Goal: Complete application form

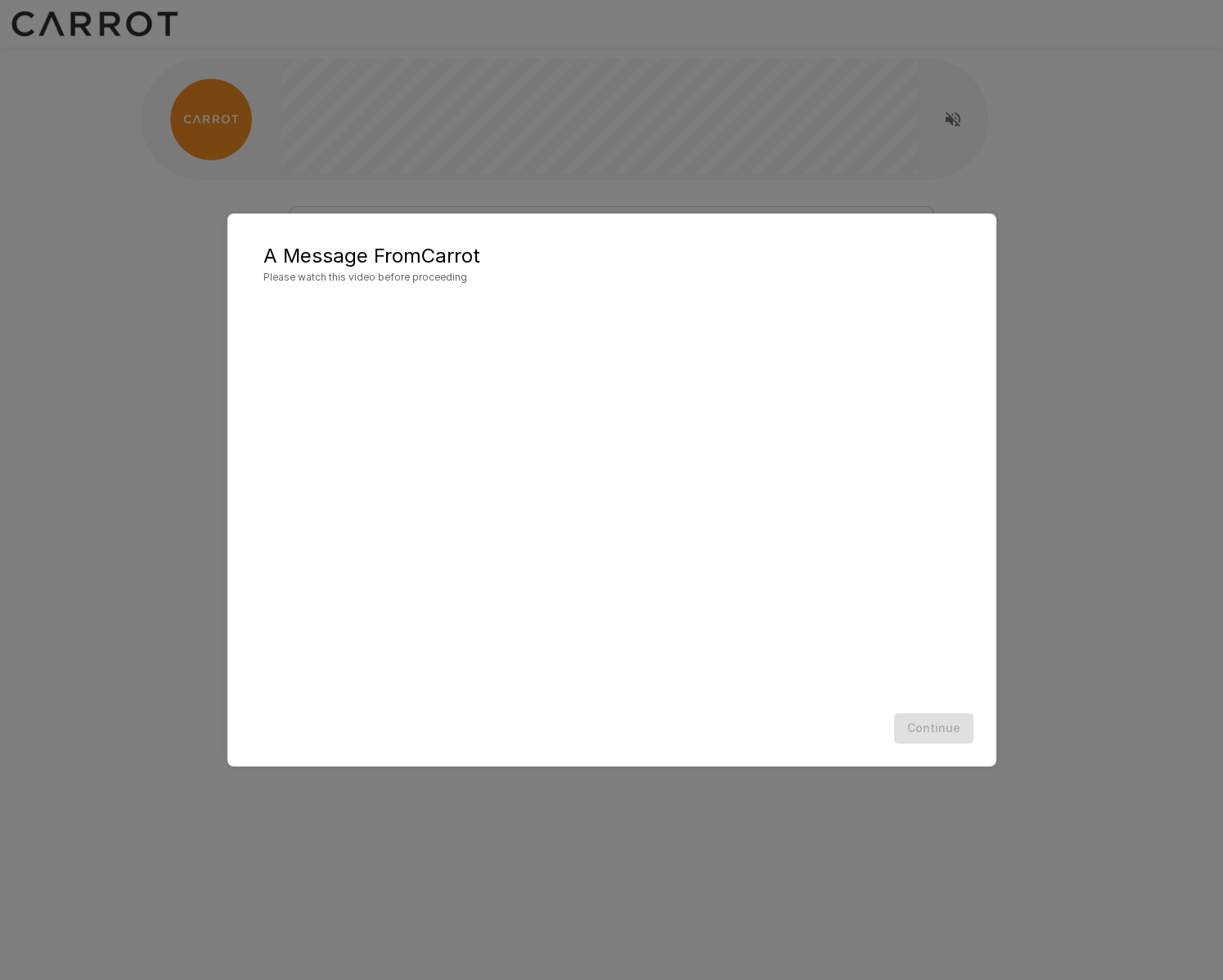
click at [821, 716] on div "Continue" at bounding box center [612, 728] width 737 height 44
click at [937, 729] on button "Continue" at bounding box center [934, 728] width 79 height 30
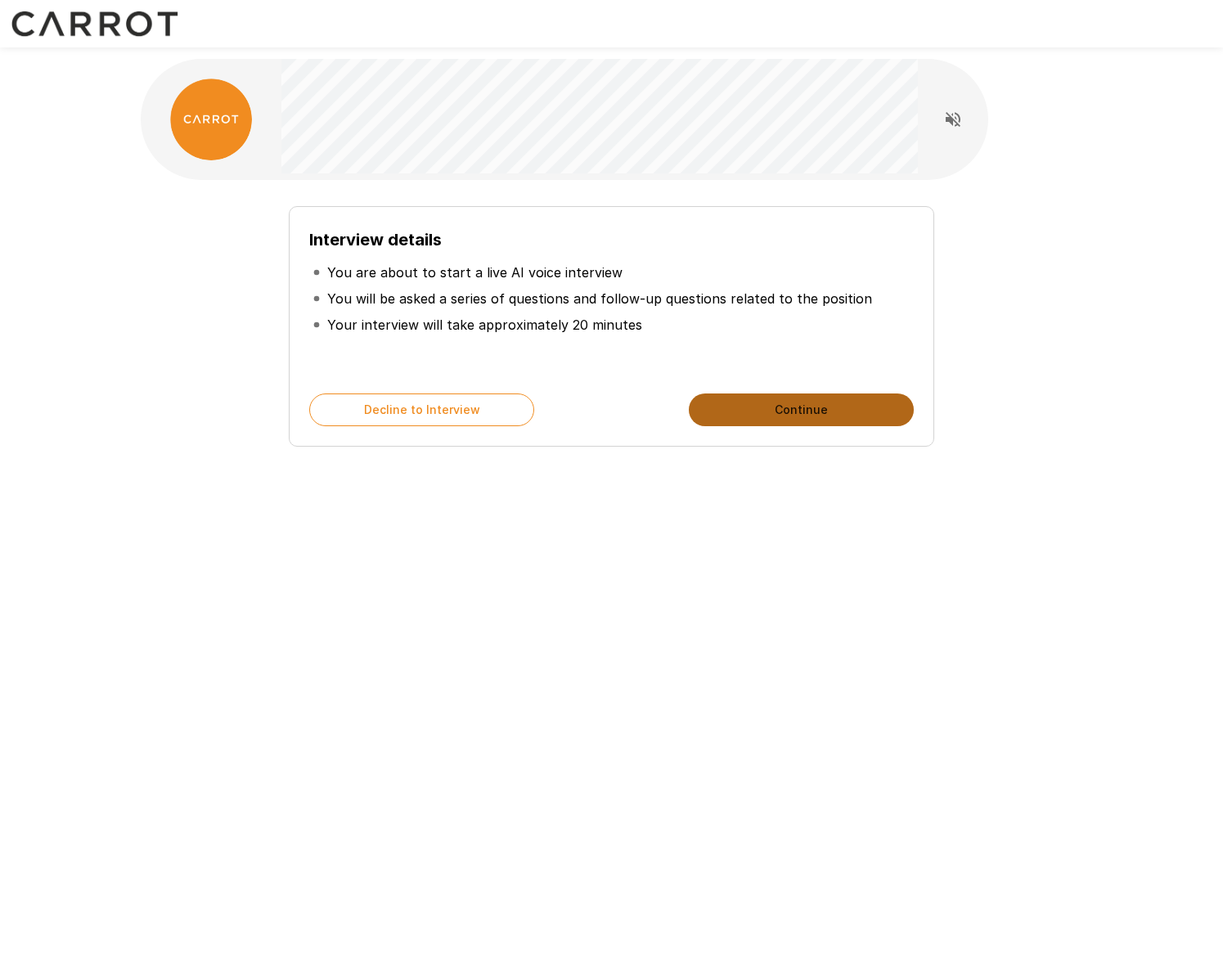
click at [755, 406] on button "Continue" at bounding box center [801, 410] width 225 height 33
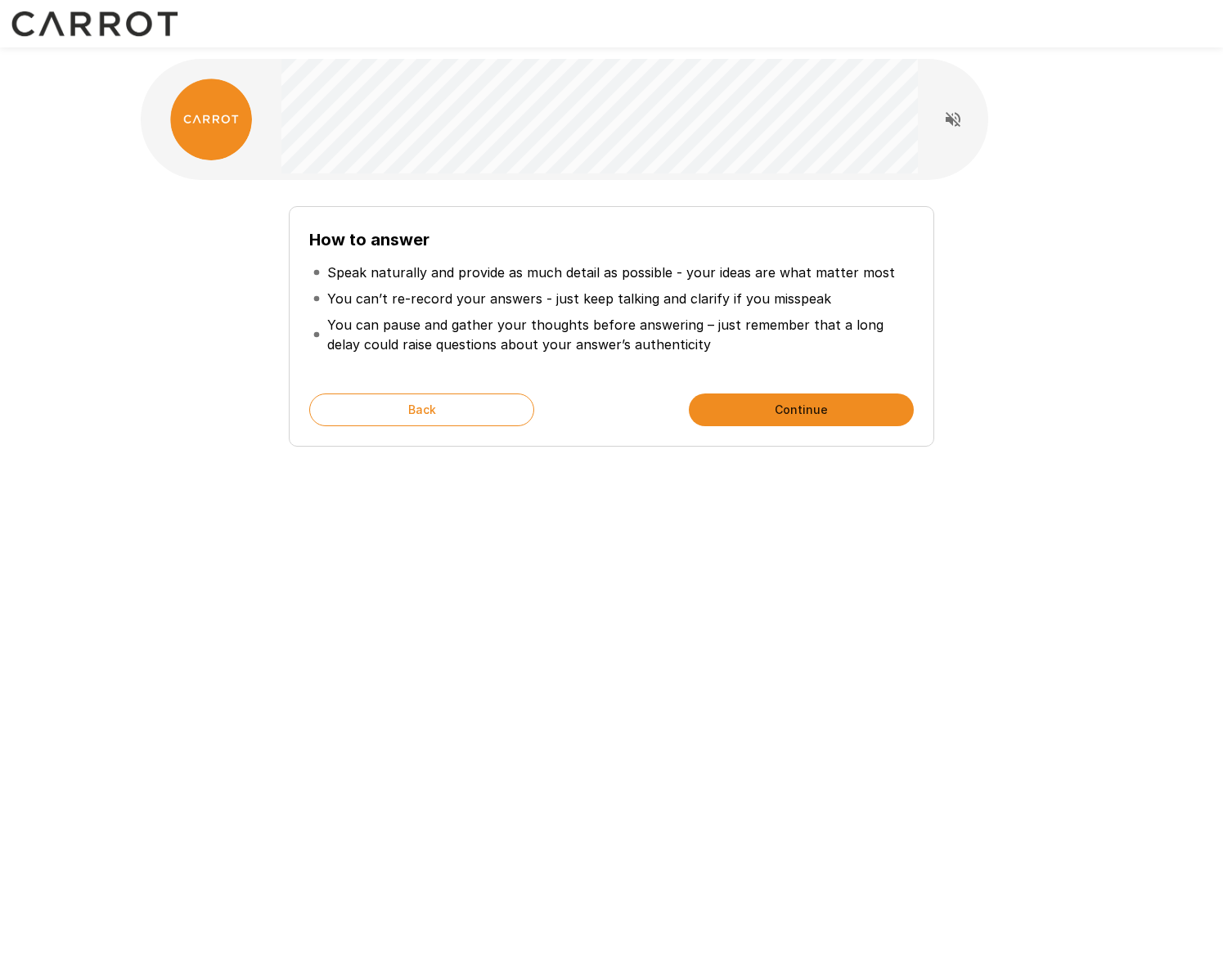
click at [832, 406] on button "Continue" at bounding box center [801, 410] width 225 height 33
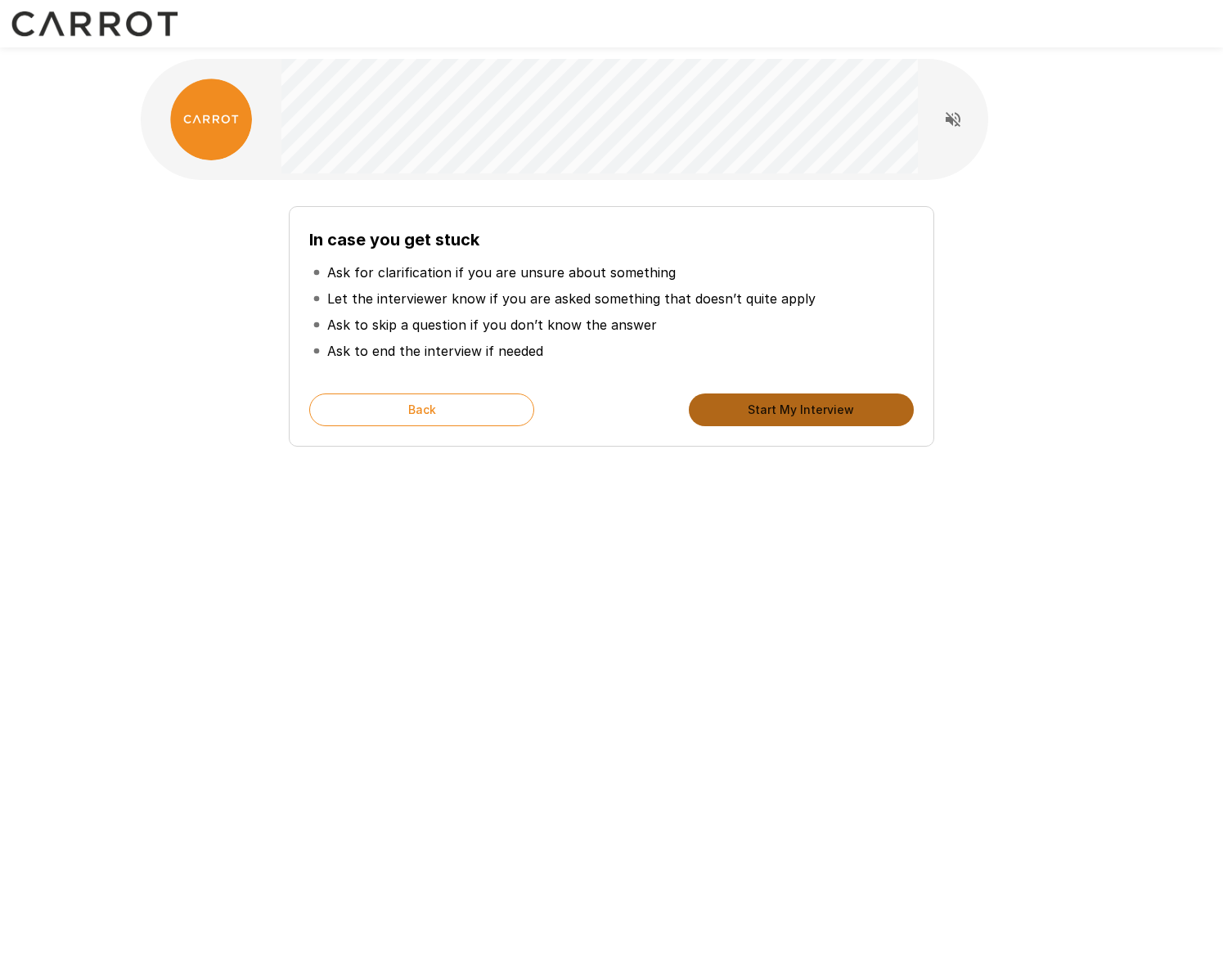
click at [832, 407] on button "Start My Interview" at bounding box center [801, 410] width 225 height 33
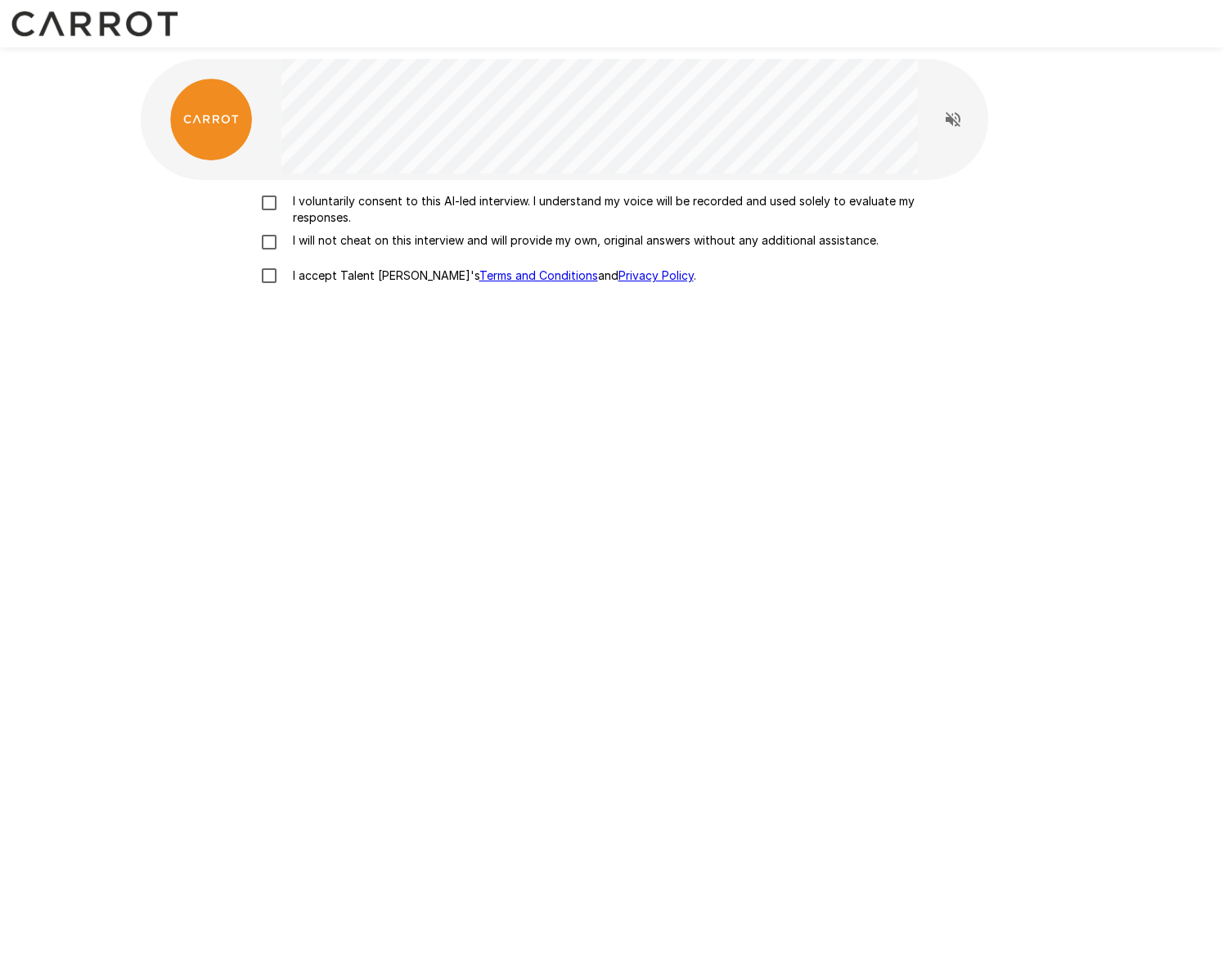
click at [640, 209] on p "I voluntarily consent to this AI-led interview. I understand my voice will be r…" at bounding box center [628, 209] width 685 height 33
click at [640, 237] on p "I will not cheat on this interview and will provide my own, original answers wi…" at bounding box center [581, 240] width 592 height 16
click at [372, 272] on p "I accept Talent Llama's Terms and Conditions and Privacy Policy ." at bounding box center [490, 275] width 410 height 16
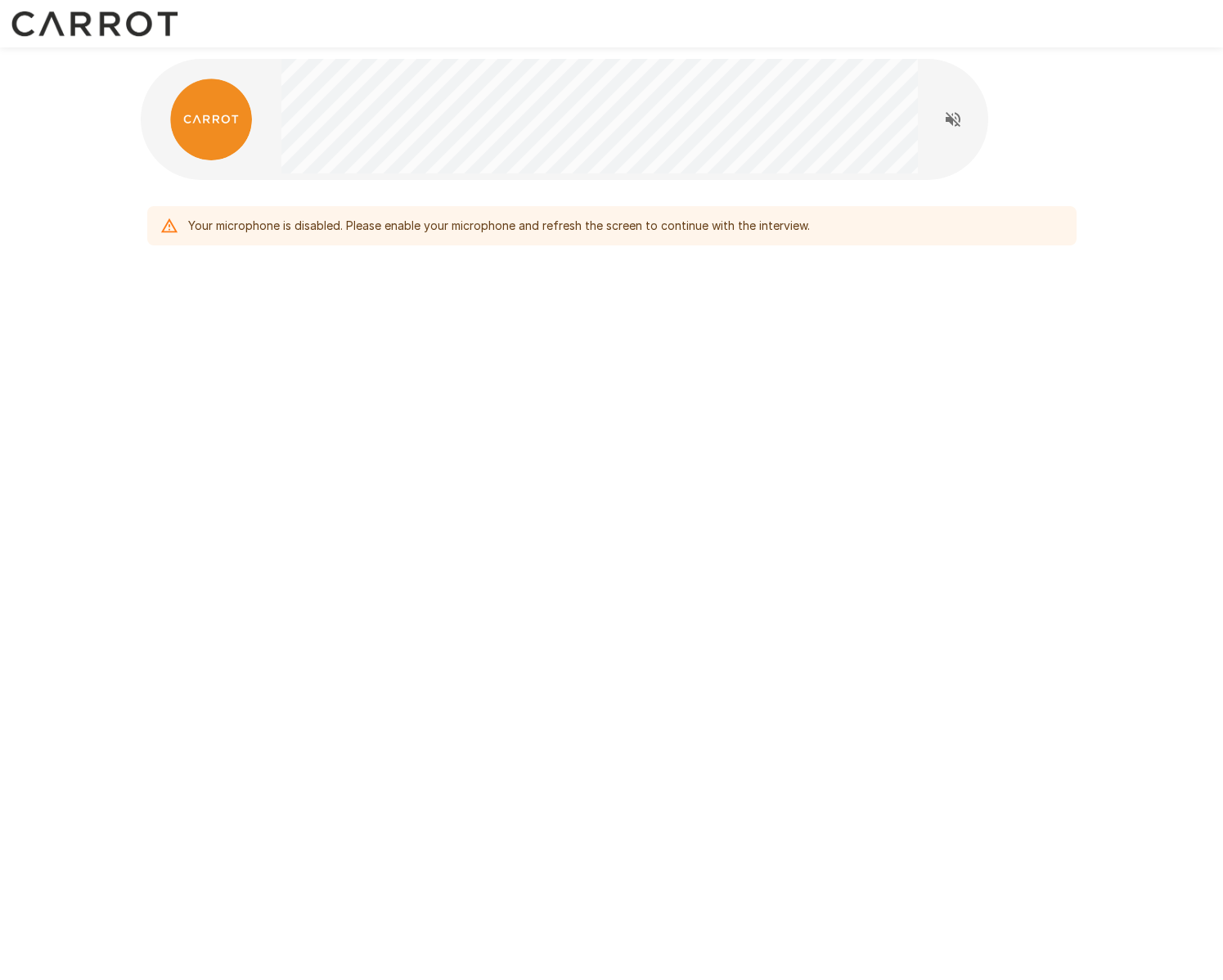
click at [388, 272] on div "Your microphone is disabled. Please enable your microphone and refresh the scre…" at bounding box center [612, 191] width 982 height 383
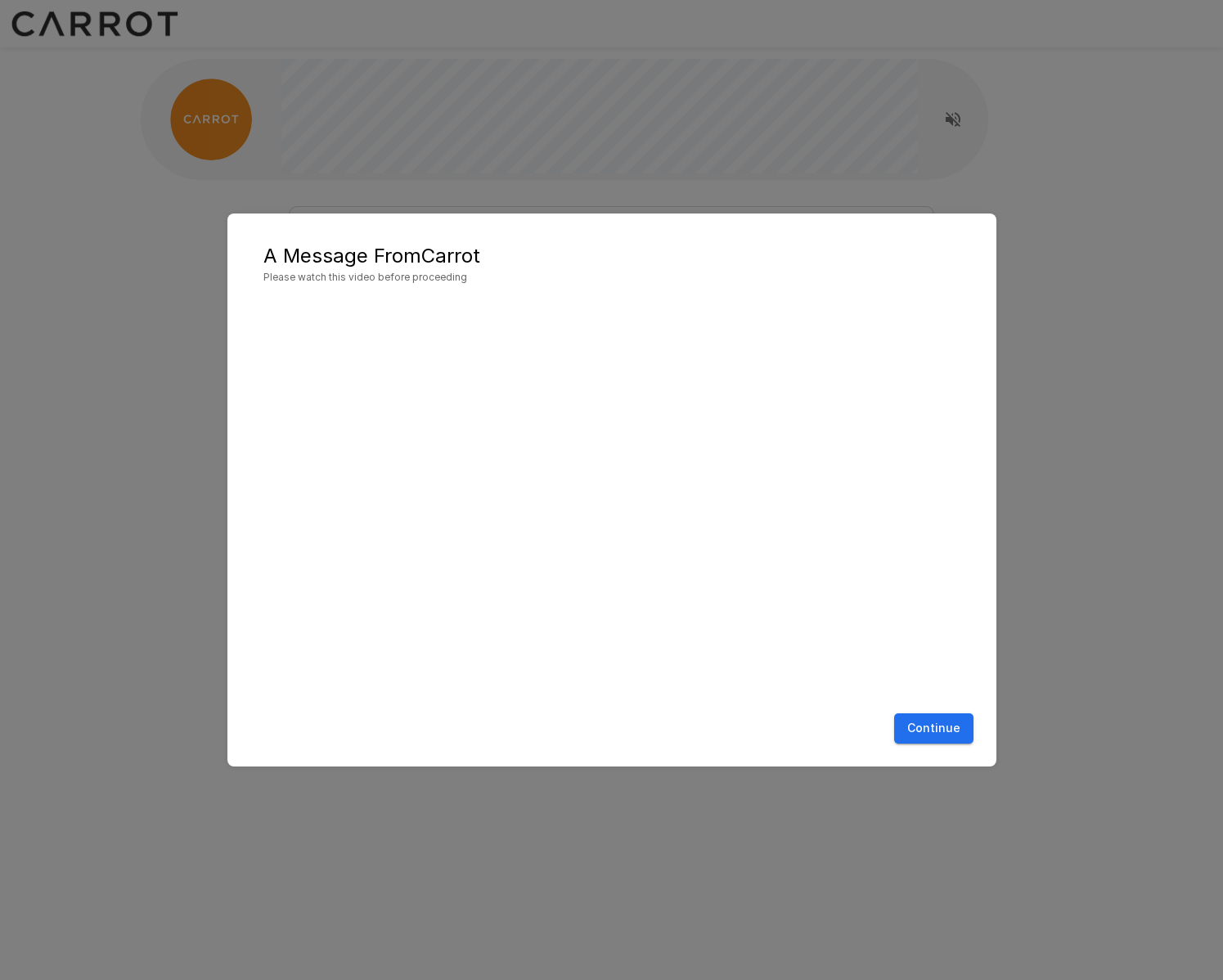
click at [935, 730] on button "Continue" at bounding box center [934, 728] width 79 height 30
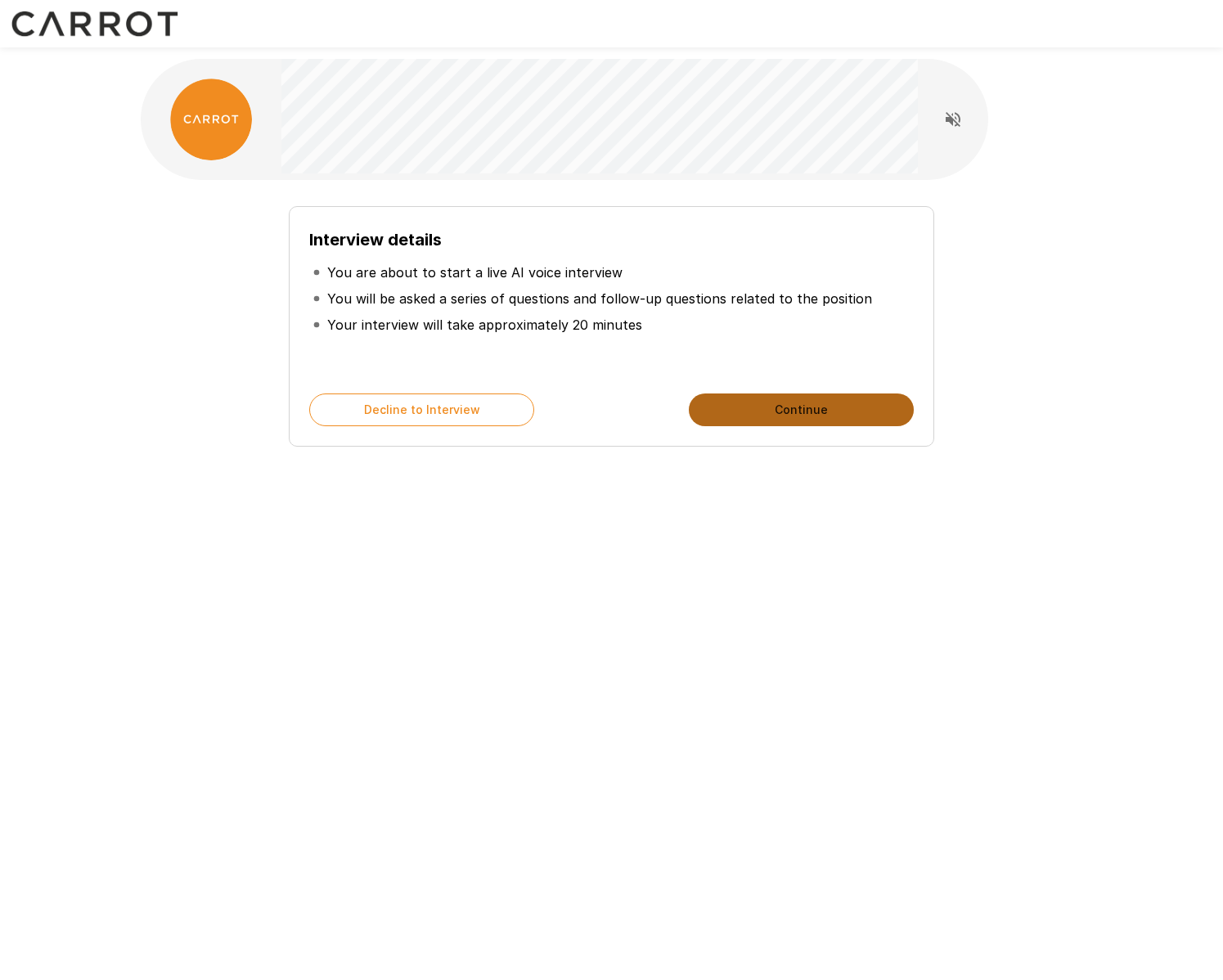
click at [861, 412] on button "Continue" at bounding box center [801, 410] width 225 height 33
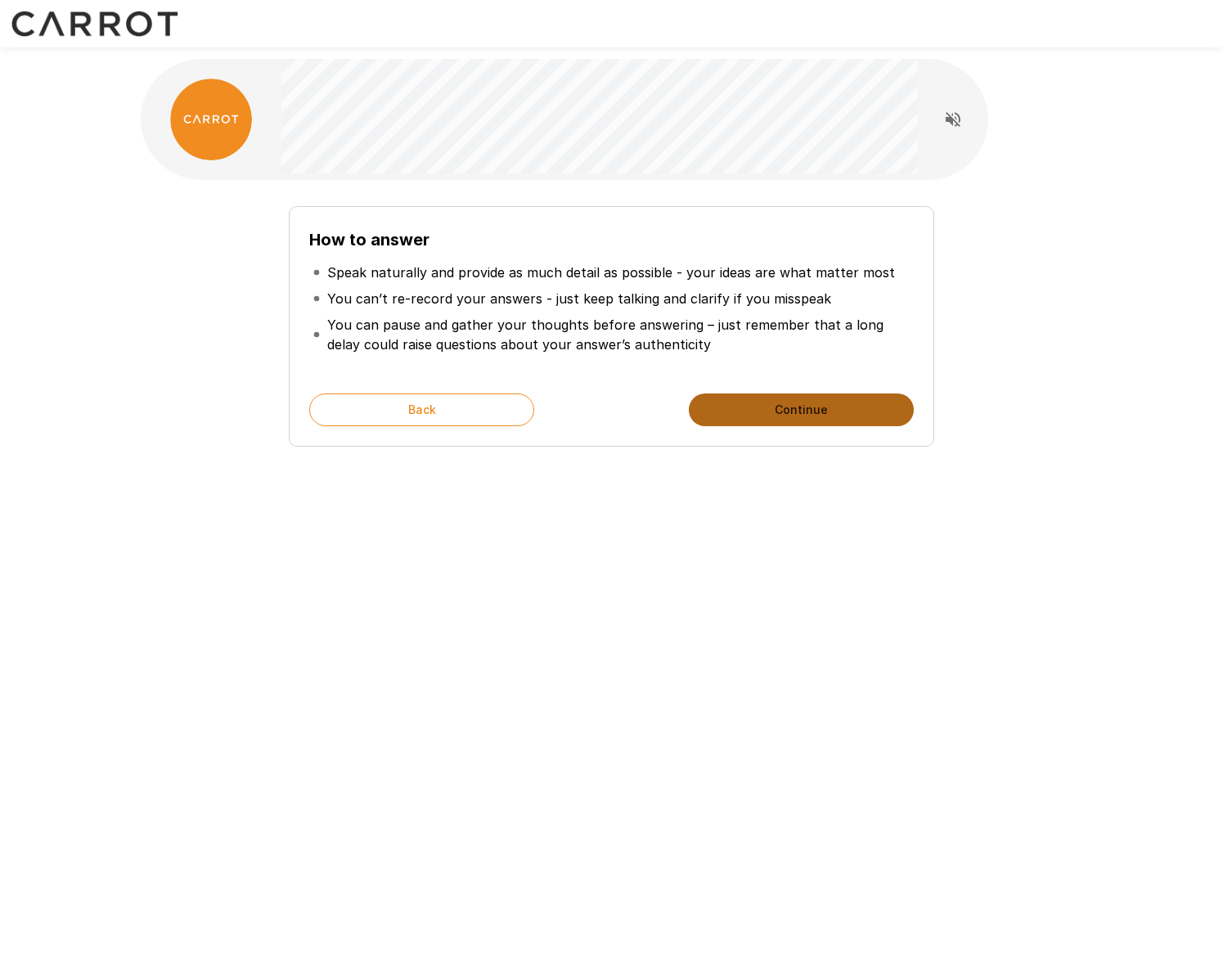
click at [861, 412] on button "Continue" at bounding box center [801, 410] width 225 height 33
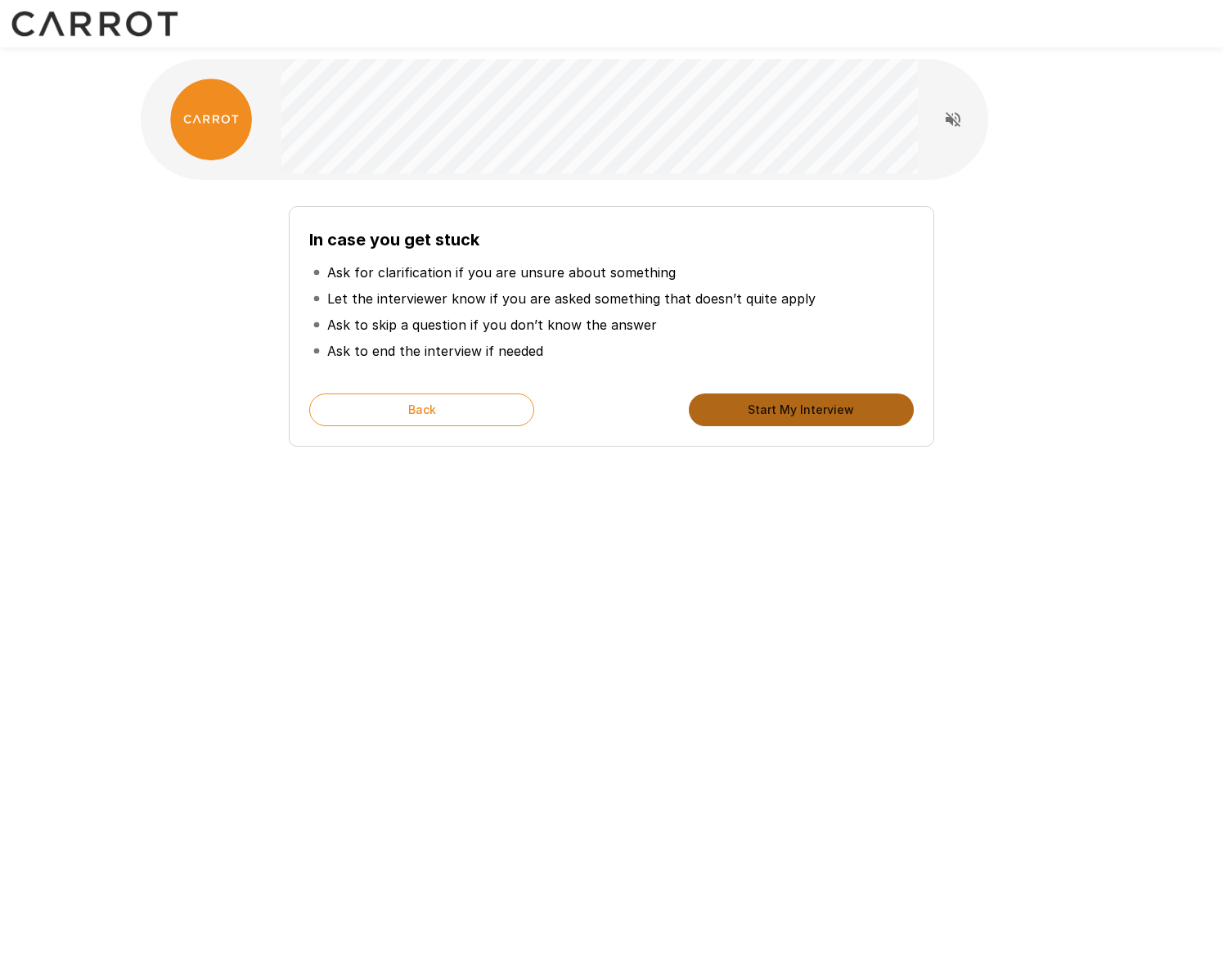
click at [862, 412] on button "Start My Interview" at bounding box center [801, 410] width 225 height 33
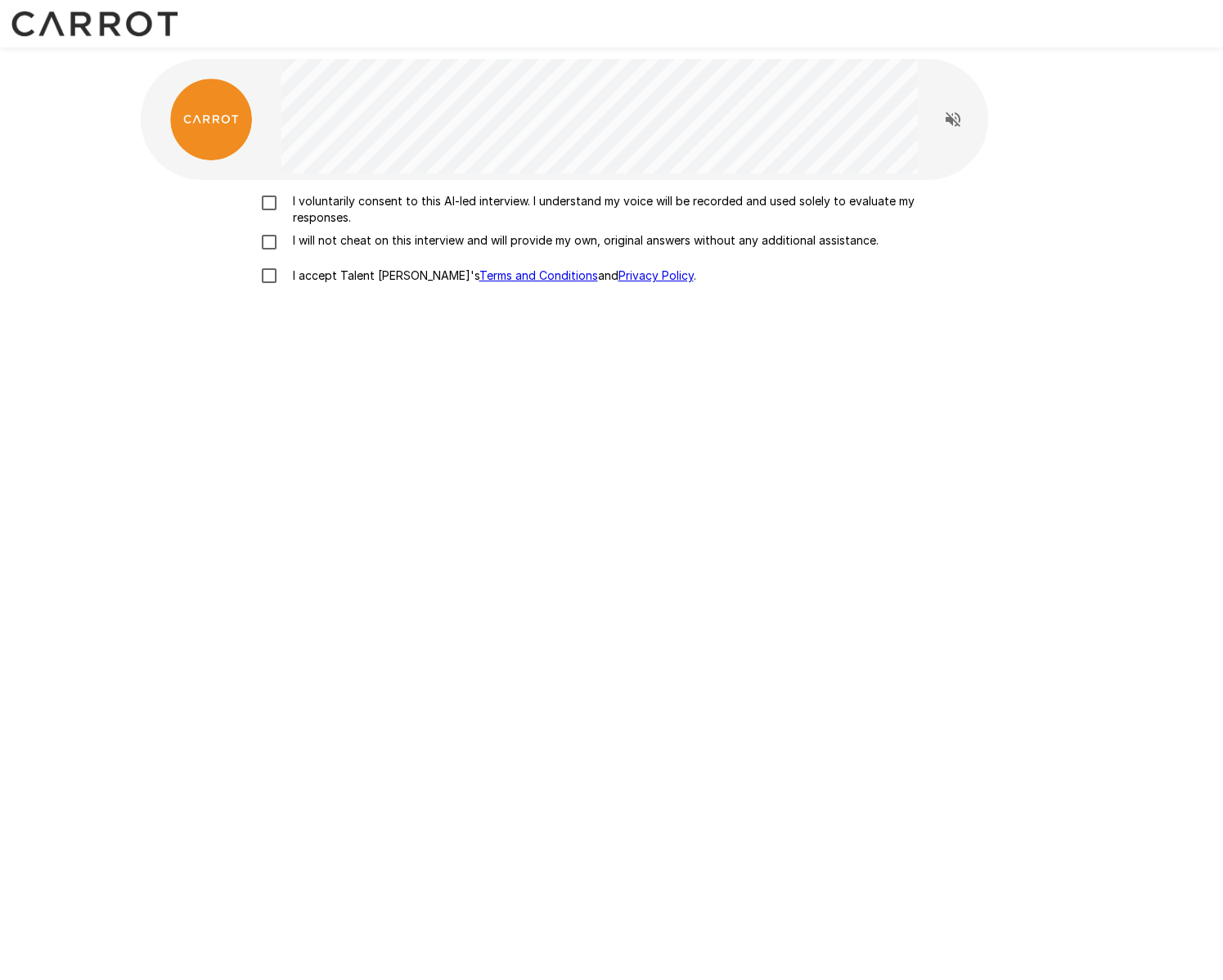
click at [773, 196] on p "I voluntarily consent to this AI-led interview. I understand my voice will be r…" at bounding box center [628, 209] width 685 height 33
click at [769, 244] on p "I will not cheat on this interview and will provide my own, original answers wi…" at bounding box center [581, 240] width 592 height 16
click at [374, 285] on label "I accept Talent Llama's Terms and Conditions and Privacy Policy ." at bounding box center [612, 275] width 720 height 34
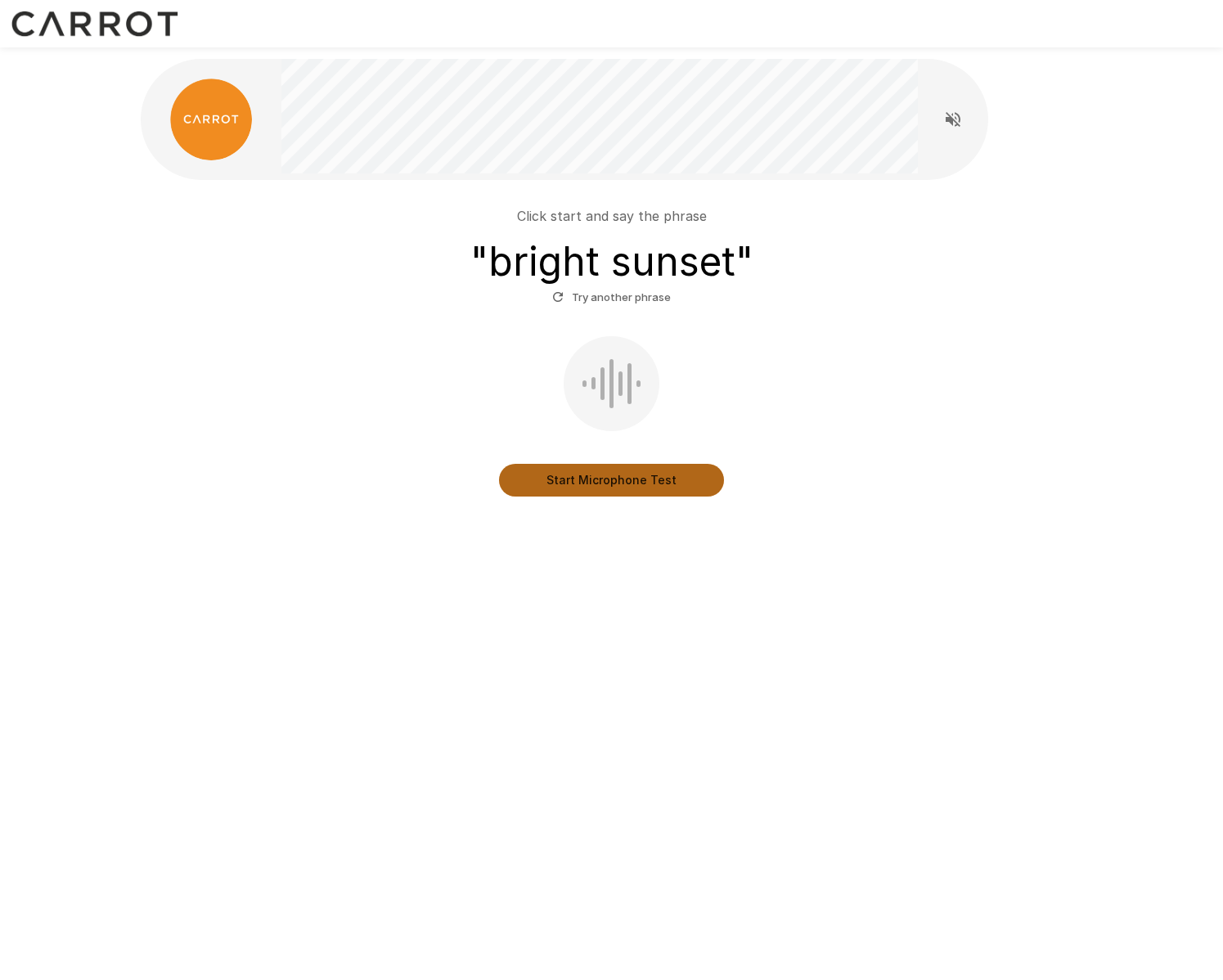
click at [642, 472] on button "Start Microphone Test" at bounding box center [612, 481] width 225 height 33
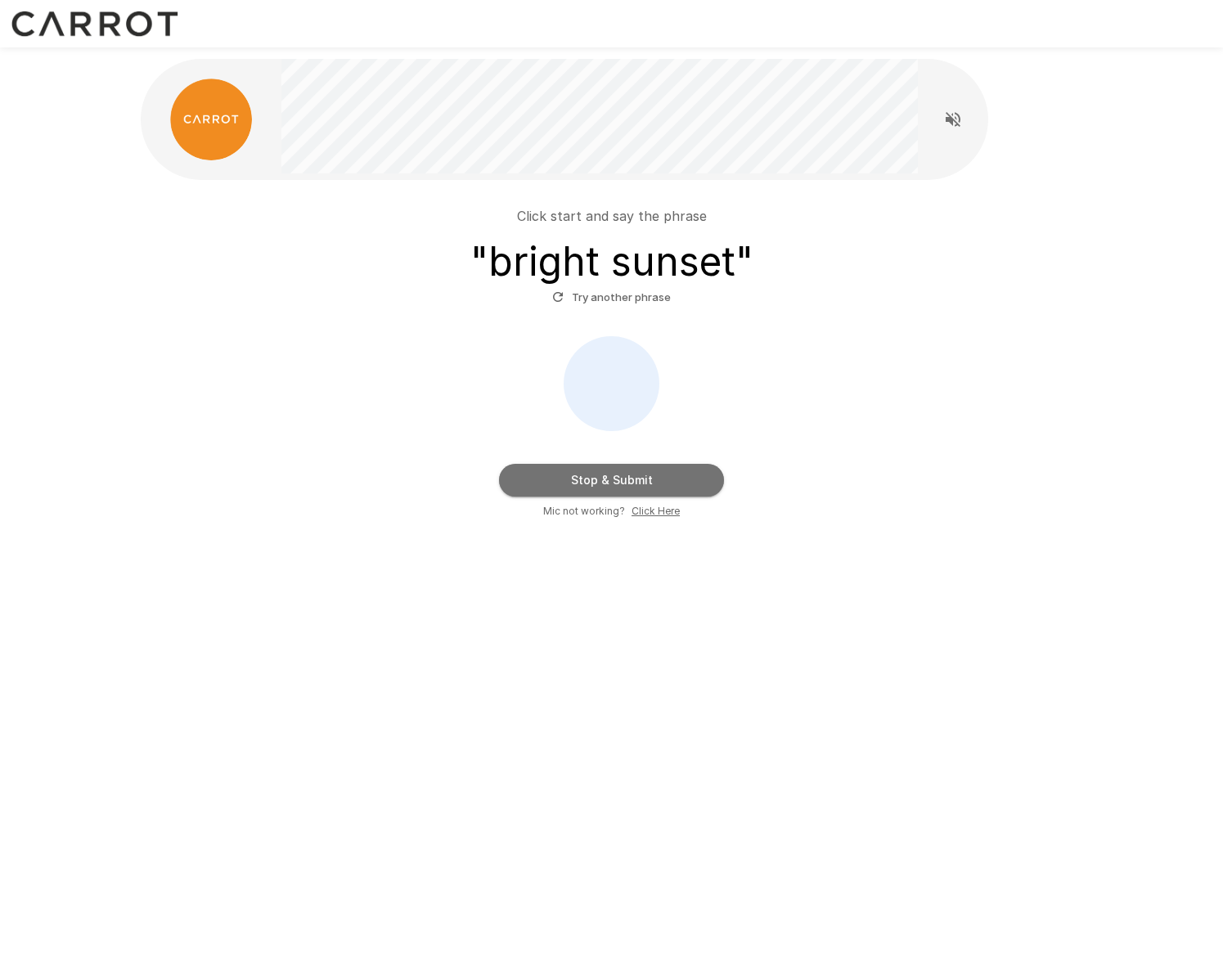
click at [656, 478] on button "Stop & Submit" at bounding box center [612, 481] width 225 height 33
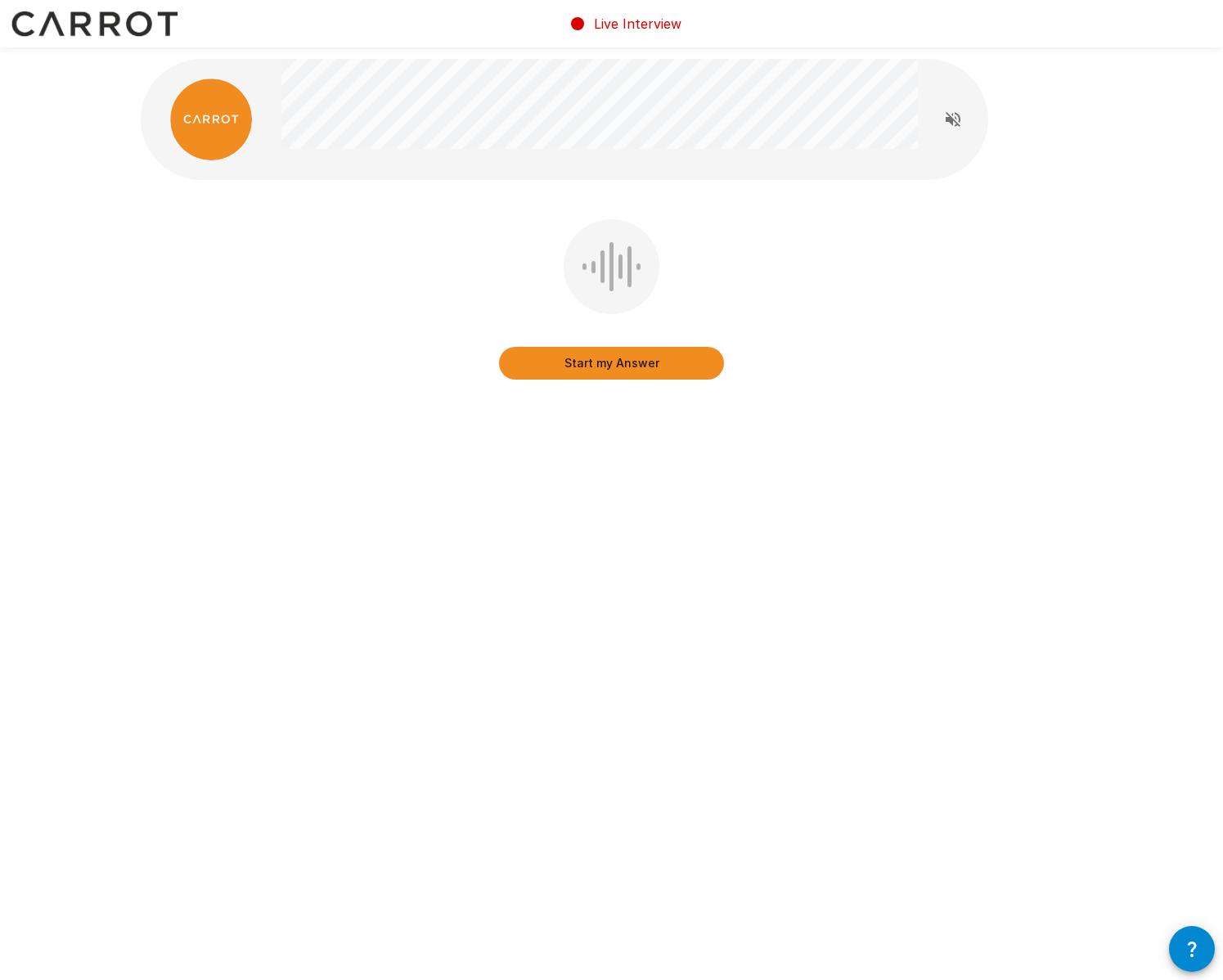
click at [978, 661] on div "Live Interview Start my Answer" at bounding box center [612, 490] width 1223 height 980
click at [695, 351] on button "Start my Answer" at bounding box center [612, 364] width 225 height 33
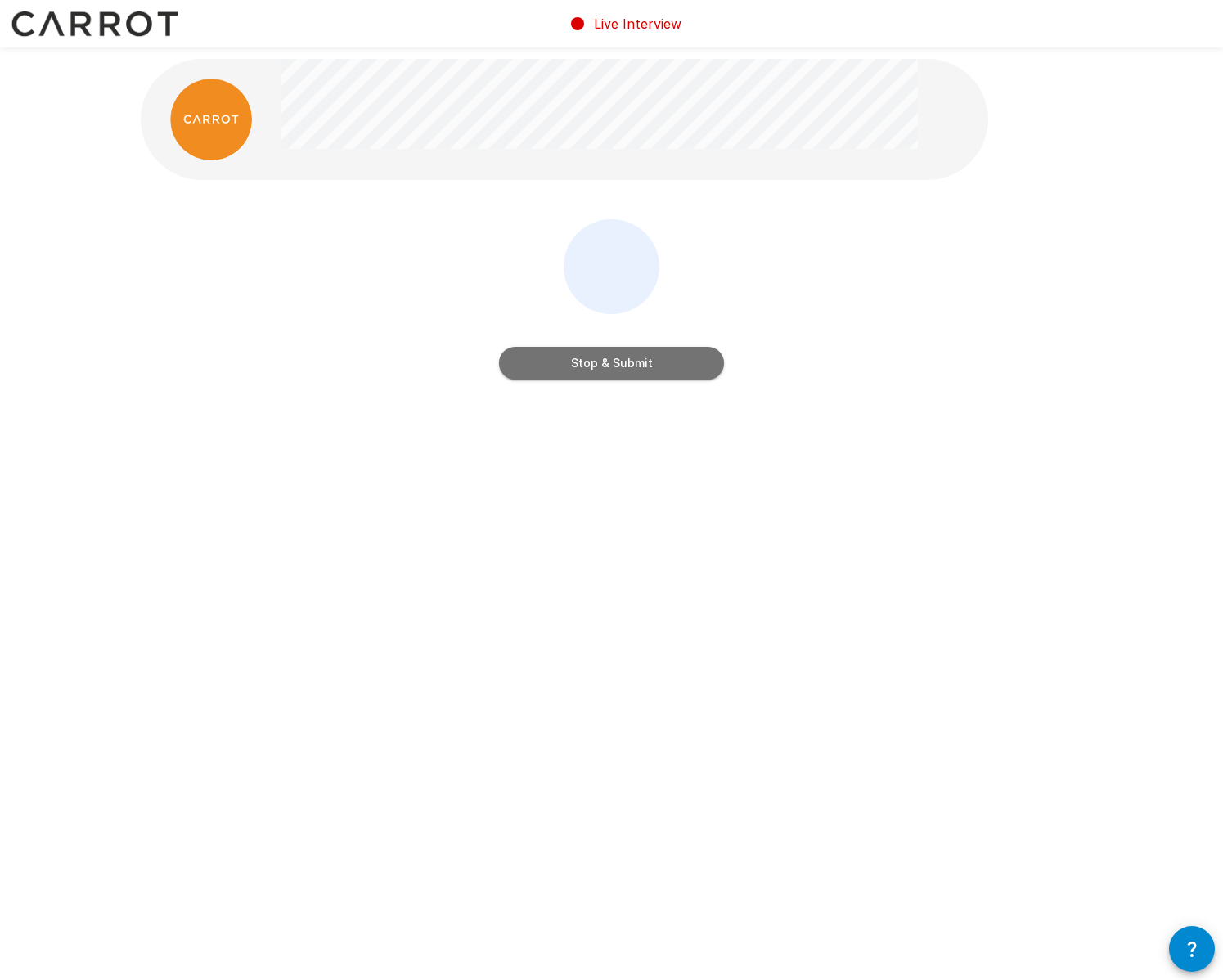
click at [684, 355] on button "Stop & Submit" at bounding box center [612, 364] width 225 height 33
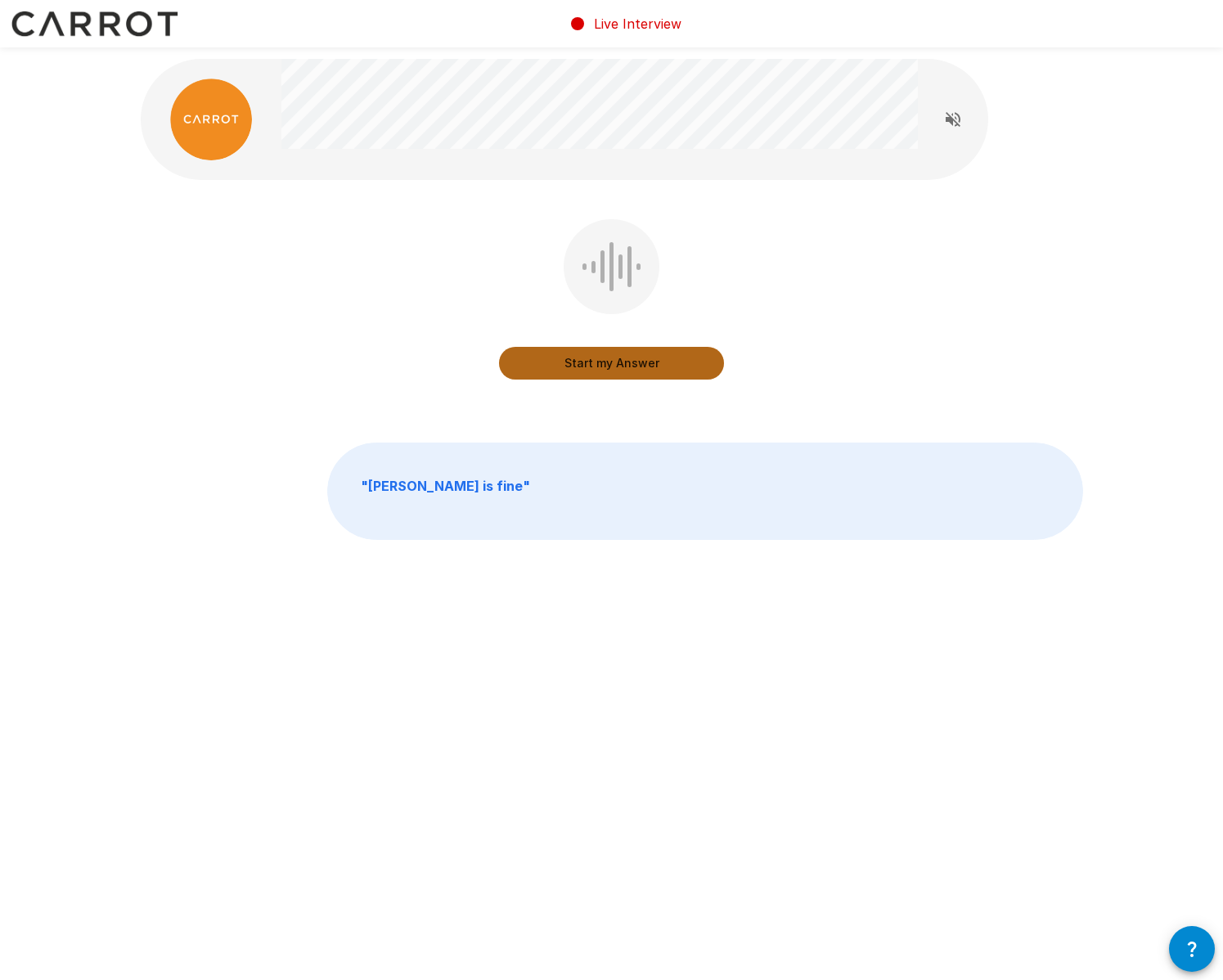
click at [680, 361] on button "Start my Answer" at bounding box center [612, 364] width 225 height 33
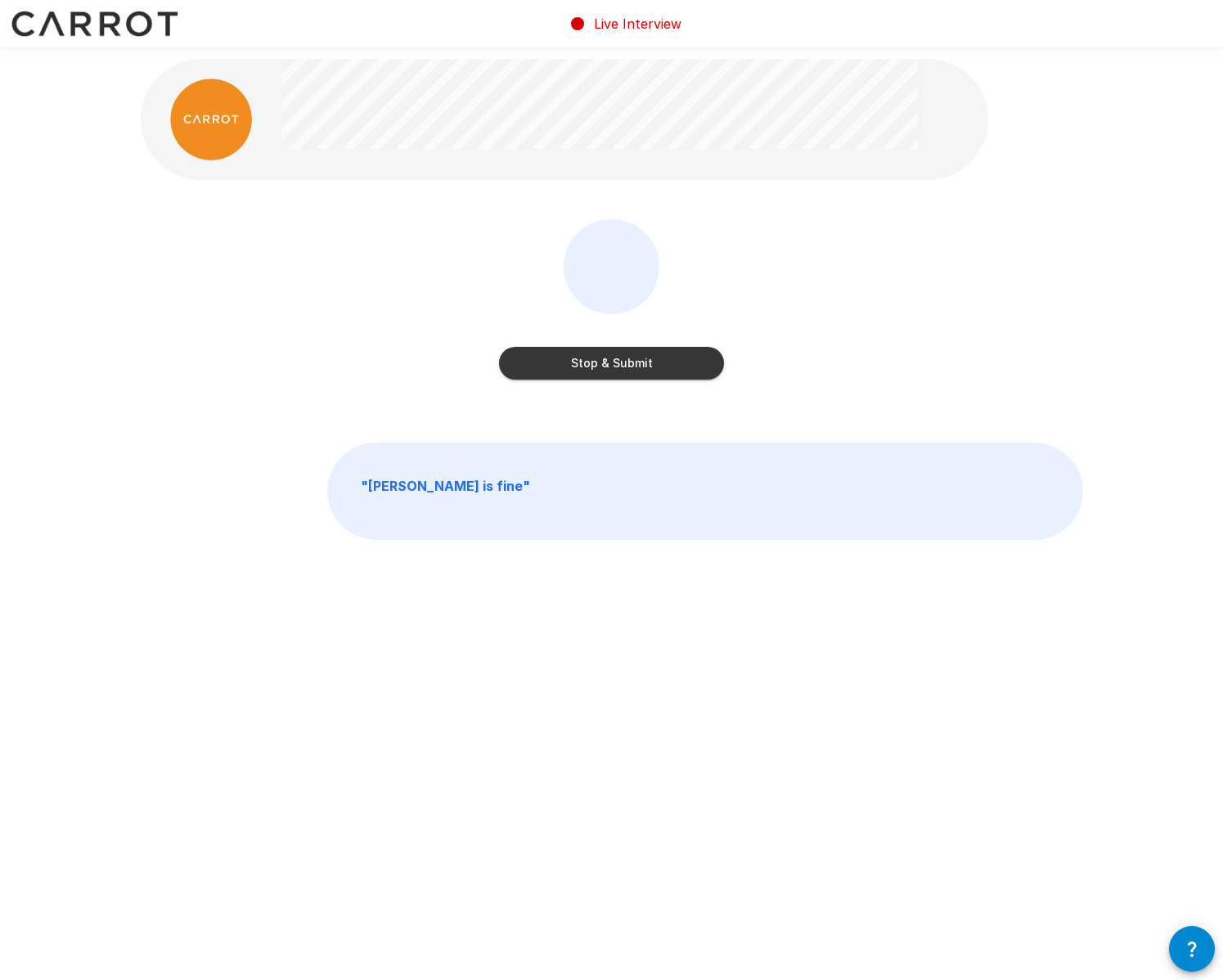
click at [680, 361] on button "Stop & Submit" at bounding box center [612, 364] width 225 height 33
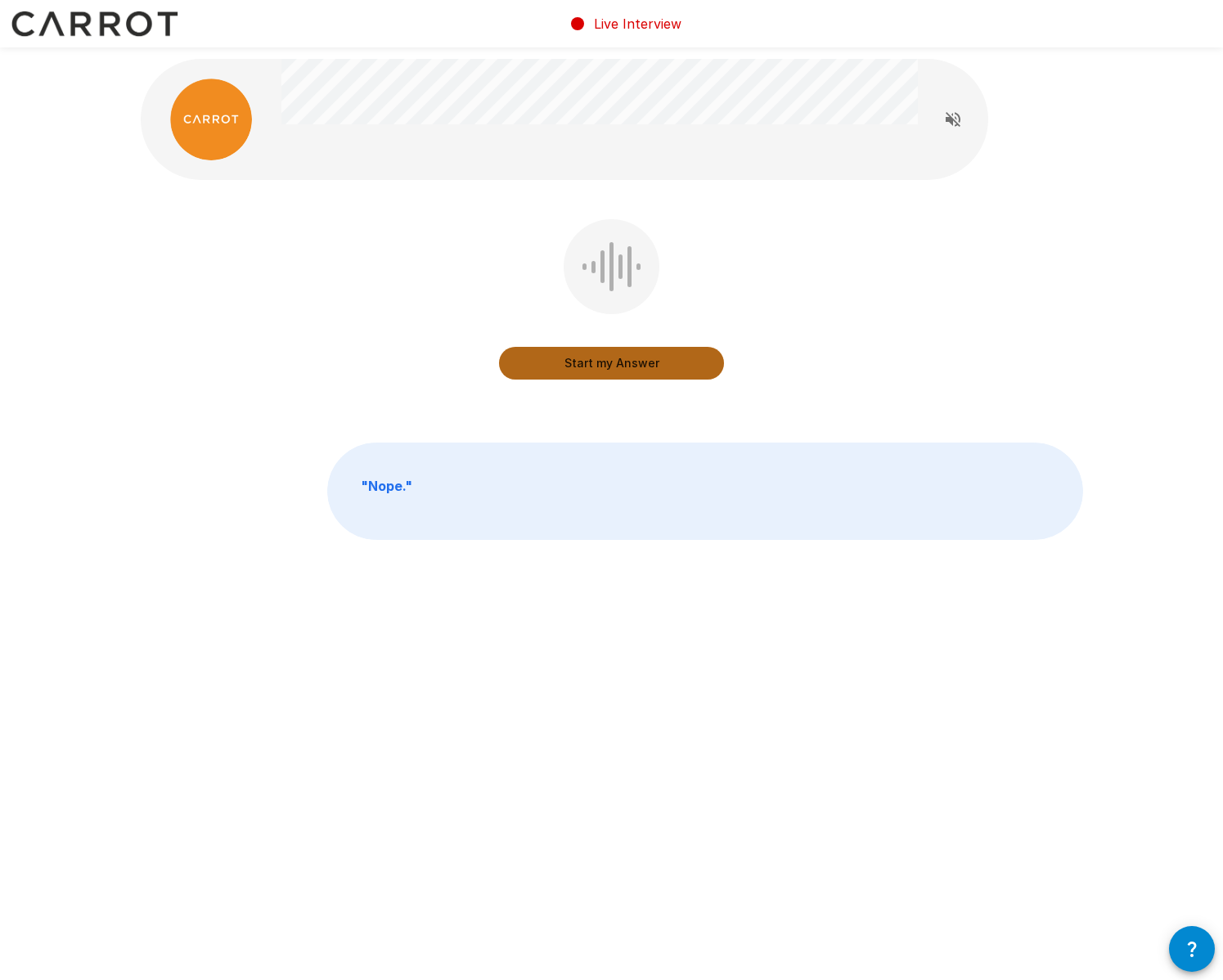
click at [680, 361] on button "Start my Answer" at bounding box center [612, 364] width 225 height 33
click at [656, 366] on button "Stop & Submit" at bounding box center [612, 364] width 225 height 33
click at [622, 362] on button "Start my Answer" at bounding box center [612, 364] width 225 height 33
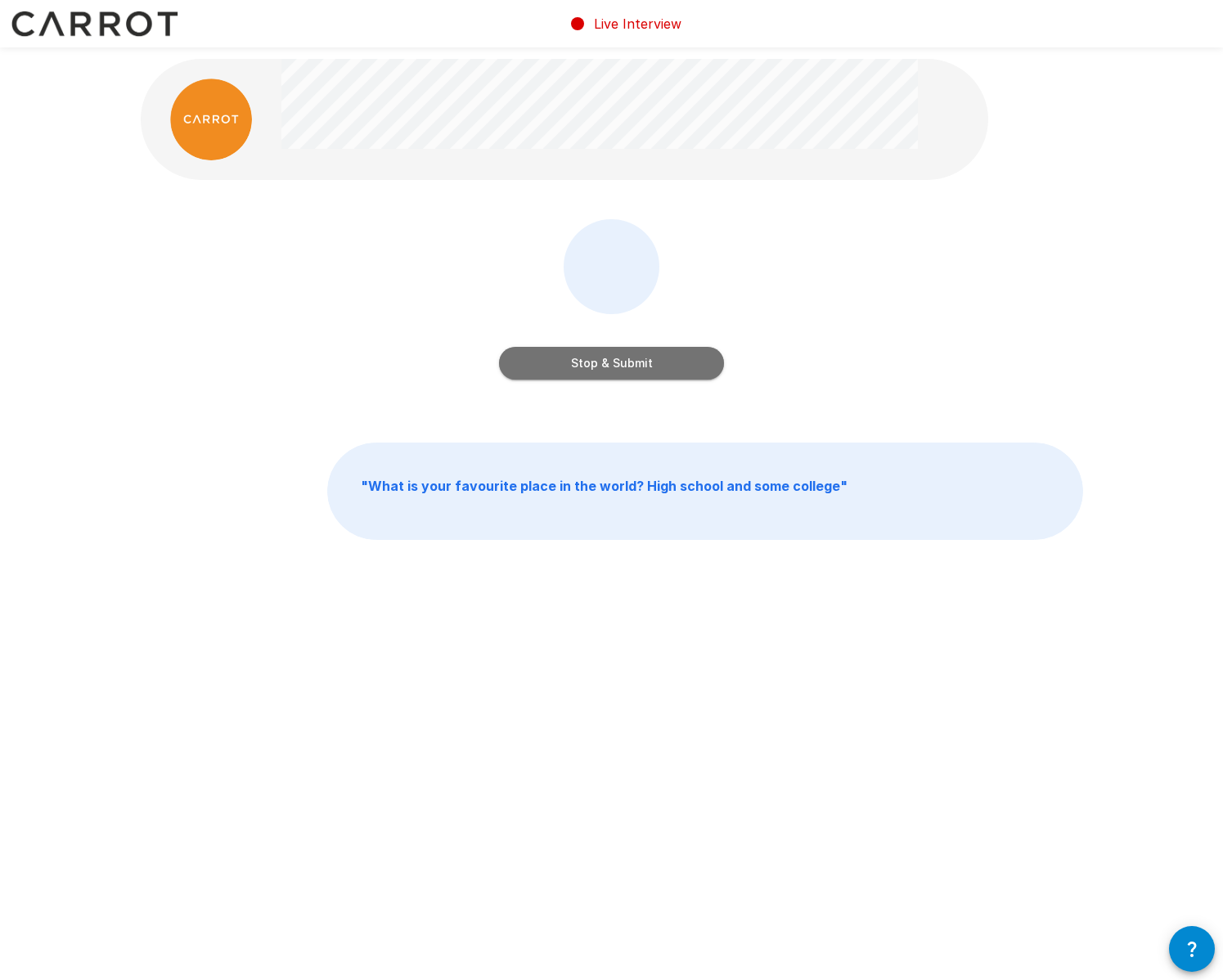
click at [643, 370] on button "Stop & Submit" at bounding box center [612, 364] width 225 height 33
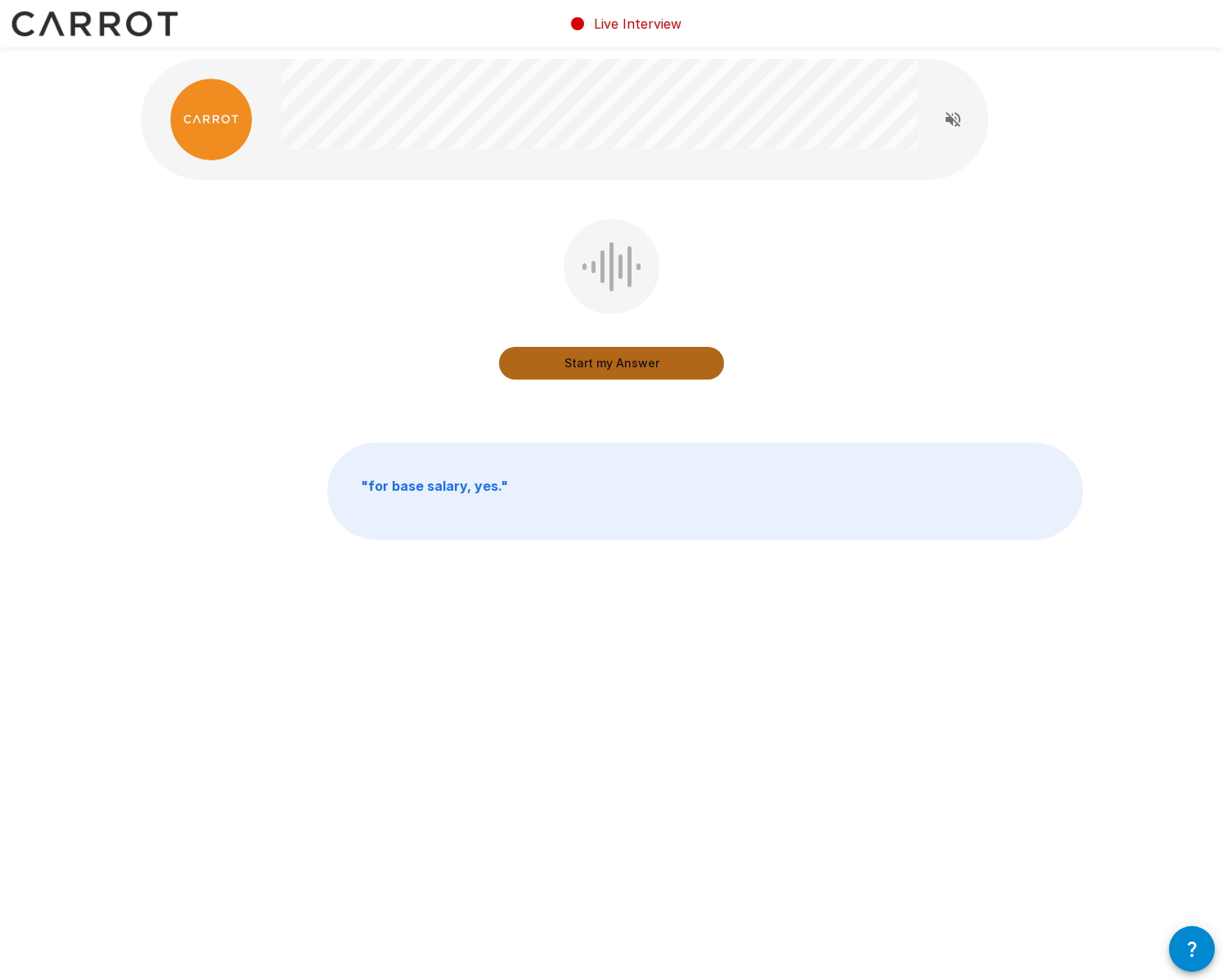
click at [643, 370] on button "Start my Answer" at bounding box center [612, 364] width 225 height 33
click at [680, 362] on button "Stop & Submit" at bounding box center [612, 364] width 225 height 33
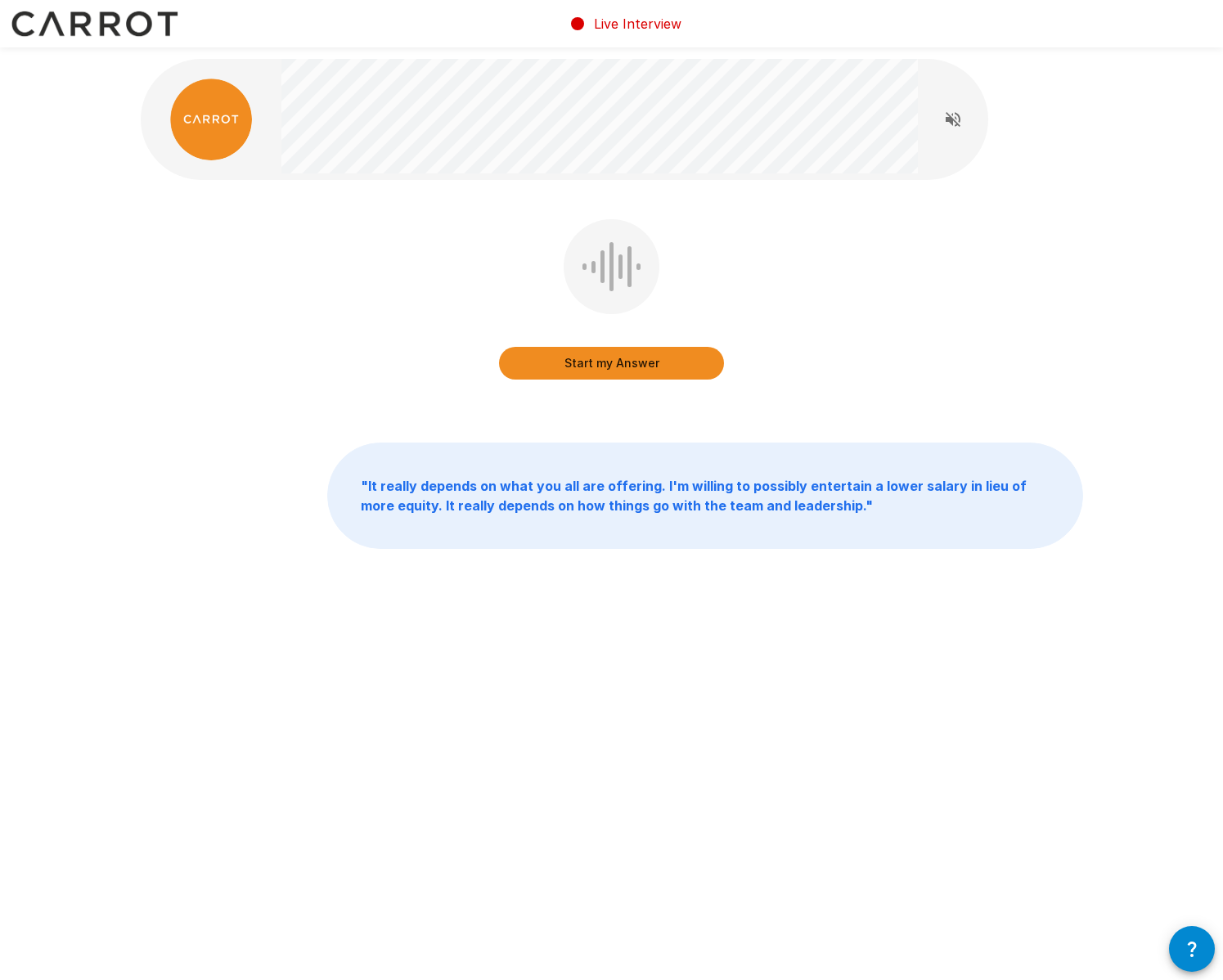
click at [673, 372] on button "Start my Answer" at bounding box center [612, 364] width 225 height 33
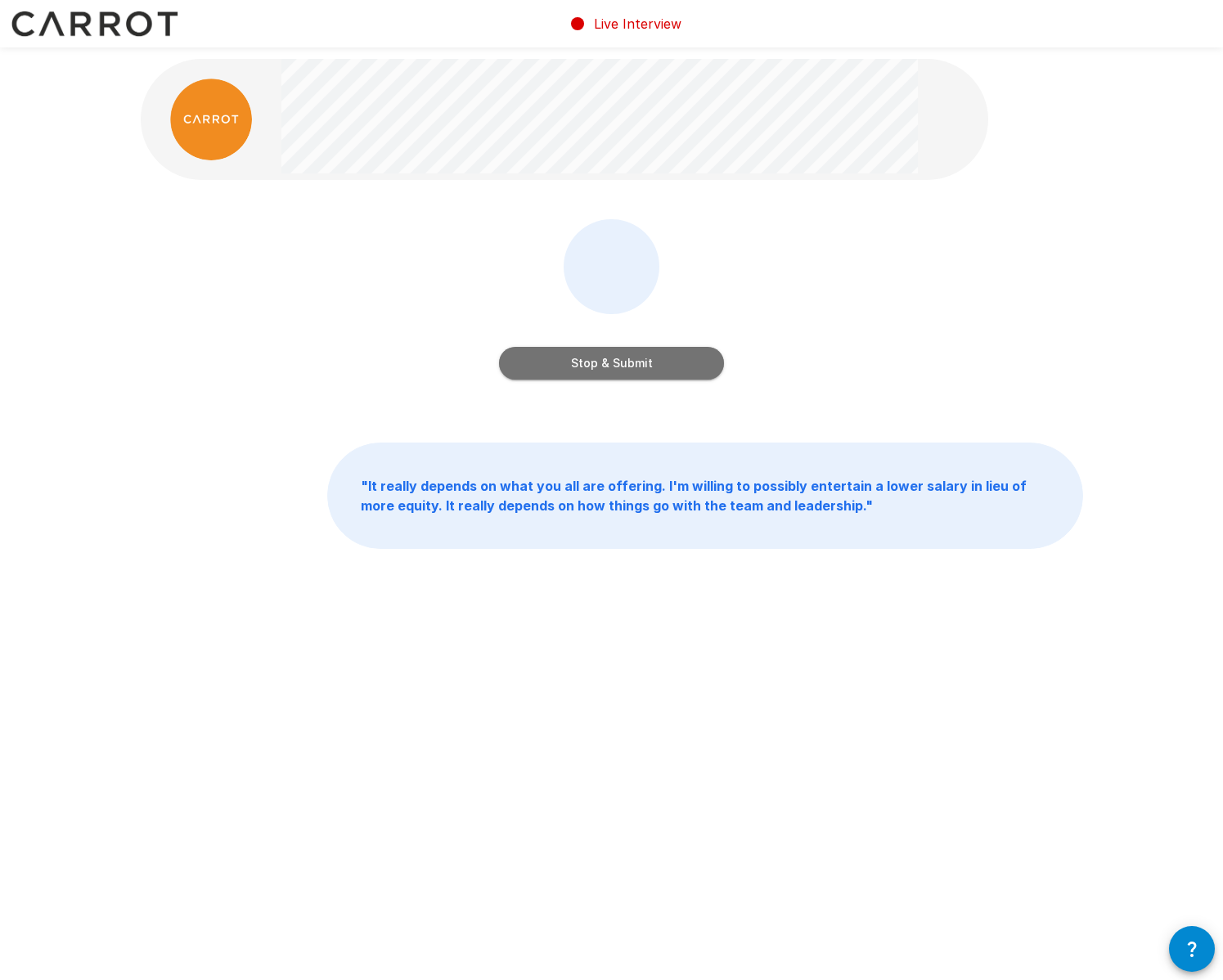
click at [672, 372] on button "Stop & Submit" at bounding box center [612, 364] width 225 height 33
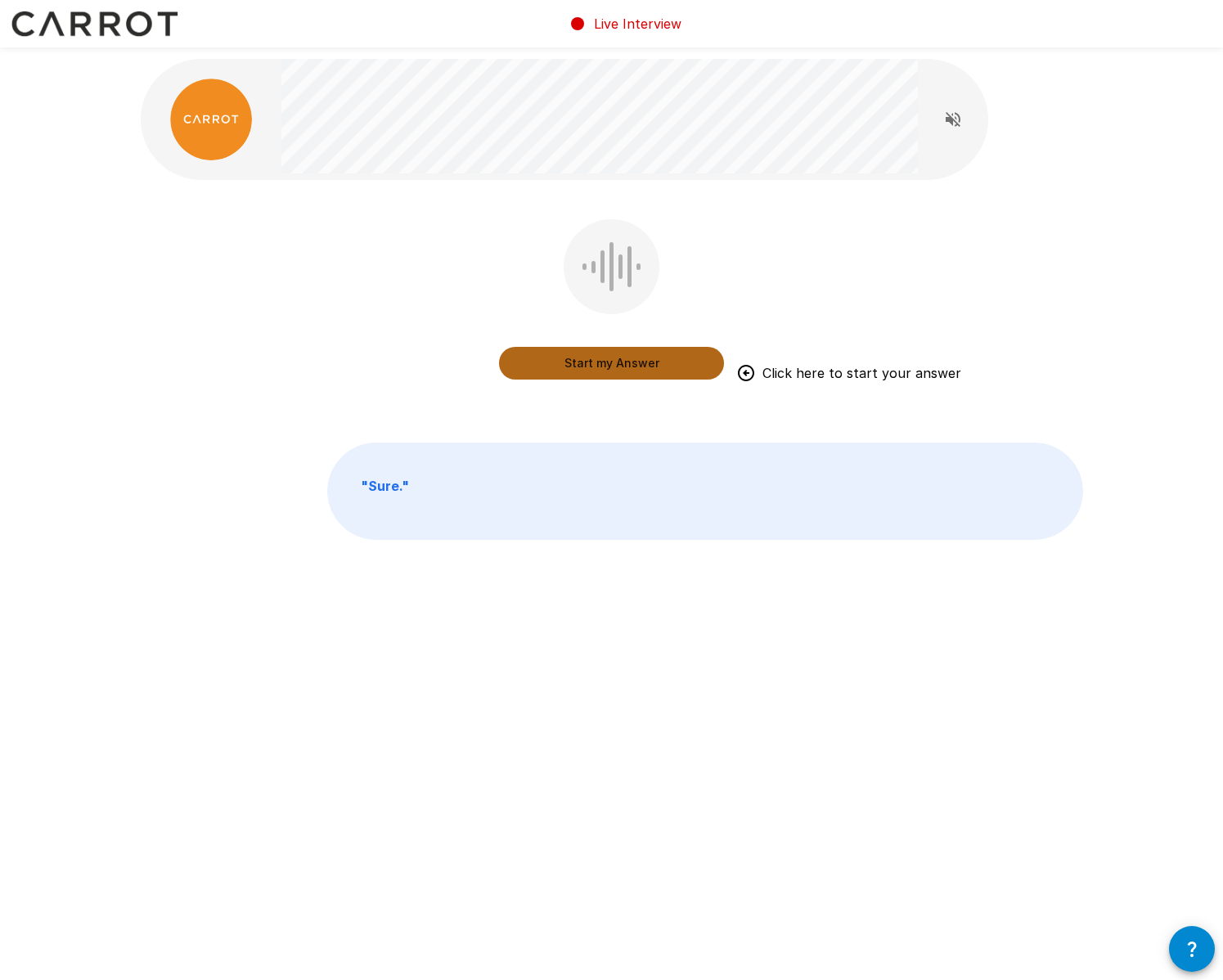
click at [645, 355] on button "Start my Answer" at bounding box center [612, 364] width 225 height 33
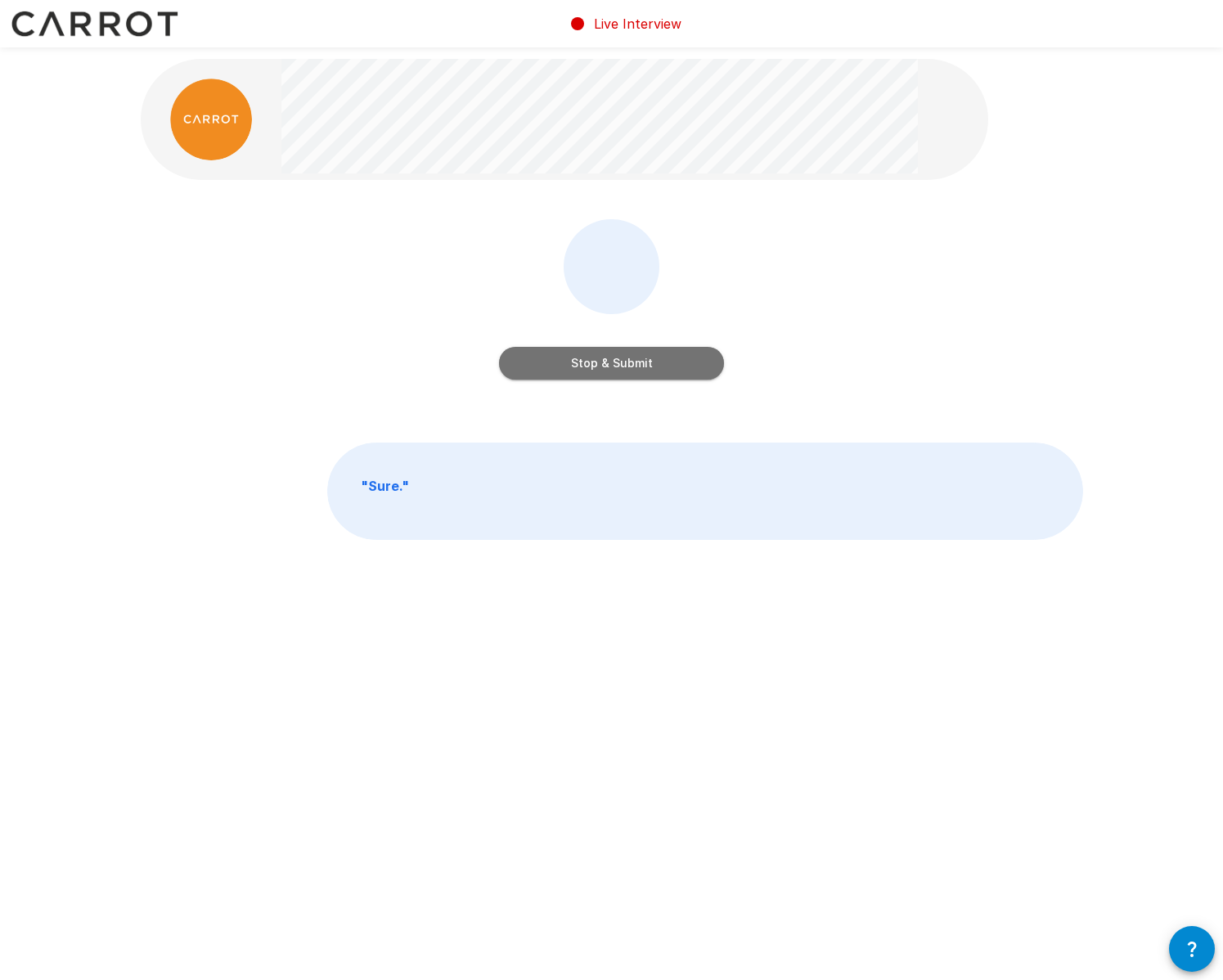
click at [639, 364] on button "Stop & Submit" at bounding box center [612, 364] width 225 height 33
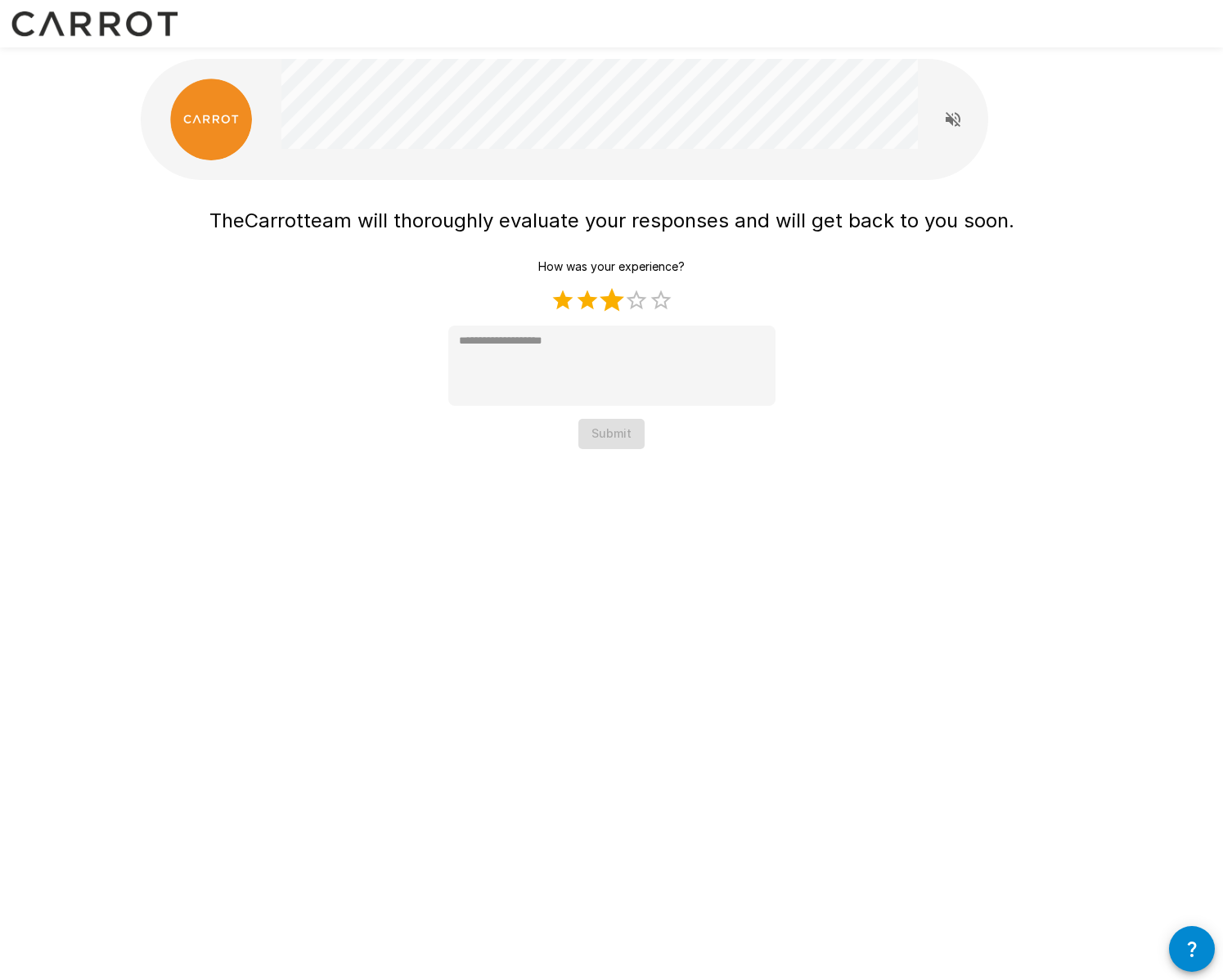
click at [615, 302] on label "3 Stars" at bounding box center [612, 300] width 24 height 24
type textarea "*"
click at [615, 425] on button "Submit" at bounding box center [612, 433] width 66 height 30
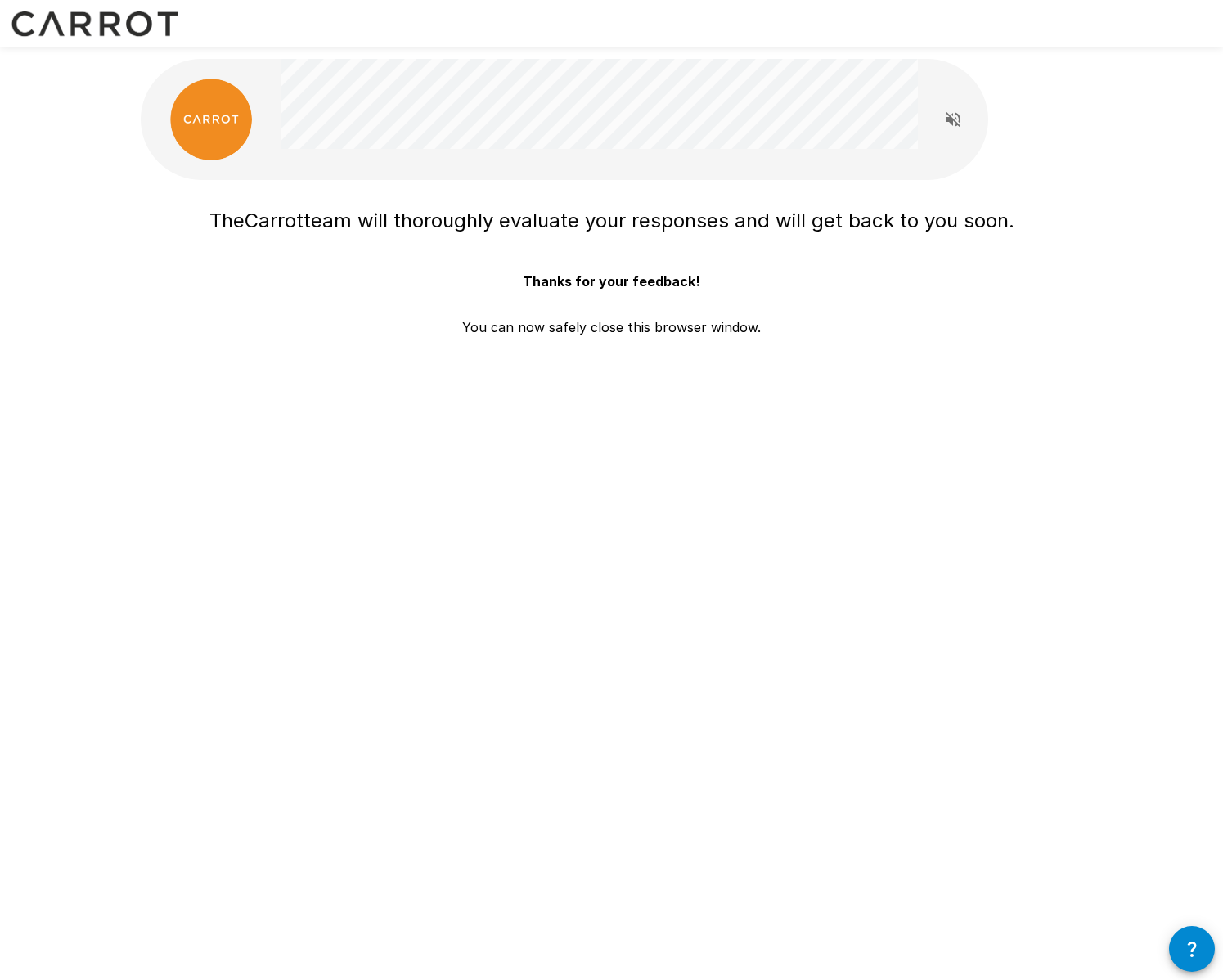
click at [628, 391] on div "The Carrot team will thoroughly evaluate your responses and will get back to yo…" at bounding box center [612, 257] width 982 height 515
